Goal: Task Accomplishment & Management: Use online tool/utility

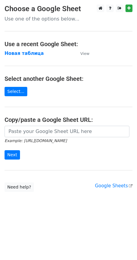
click at [18, 94] on link "Select..." at bounding box center [16, 91] width 23 height 9
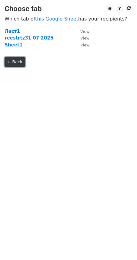
click at [15, 62] on link "← Back" at bounding box center [15, 61] width 21 height 9
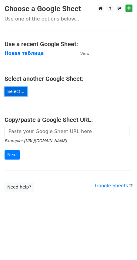
click at [16, 90] on link "Select..." at bounding box center [16, 91] width 23 height 9
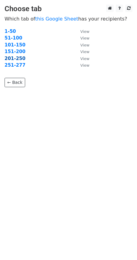
click at [18, 59] on strong "201-250" at bounding box center [15, 58] width 21 height 5
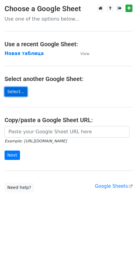
click at [13, 91] on link "Select..." at bounding box center [16, 91] width 23 height 9
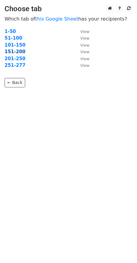
click at [16, 53] on strong "151-200" at bounding box center [15, 51] width 21 height 5
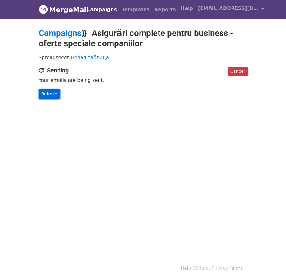
click at [48, 96] on link "Refresh" at bounding box center [49, 93] width 21 height 9
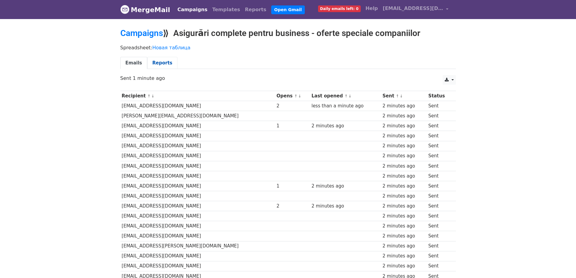
click at [157, 64] on link "Reports" at bounding box center [162, 63] width 30 height 12
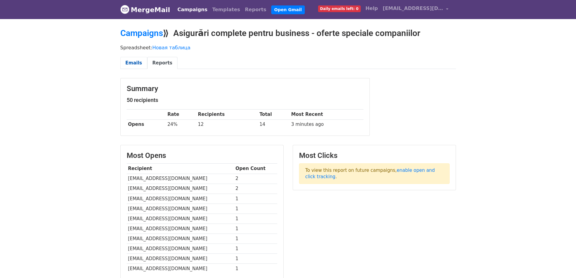
click at [135, 64] on link "Emails" at bounding box center [133, 63] width 27 height 12
